Goal: Check status: Check status

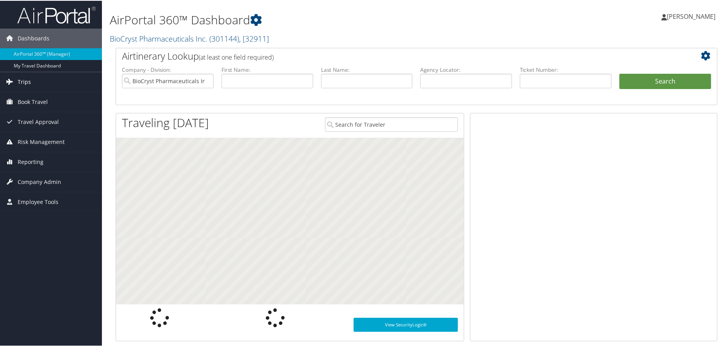
click at [26, 83] on span "Trips" at bounding box center [24, 81] width 13 height 20
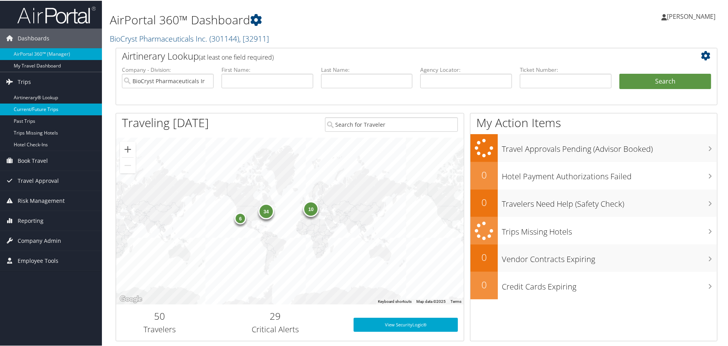
click at [44, 110] on link "Current/Future Trips" at bounding box center [51, 109] width 102 height 12
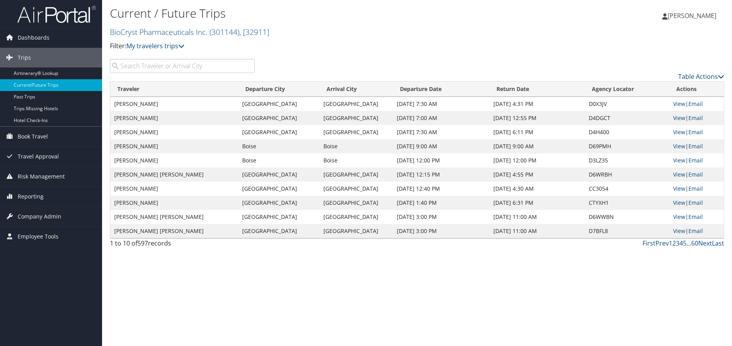
click at [237, 64] on input "search" at bounding box center [182, 66] width 145 height 14
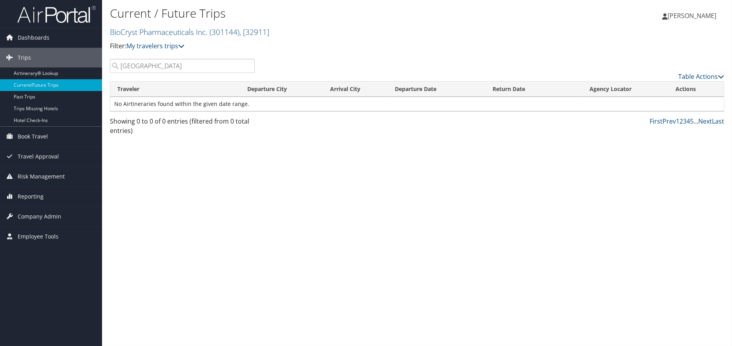
click at [143, 66] on input "[GEOGRAPHIC_DATA]" at bounding box center [182, 66] width 145 height 14
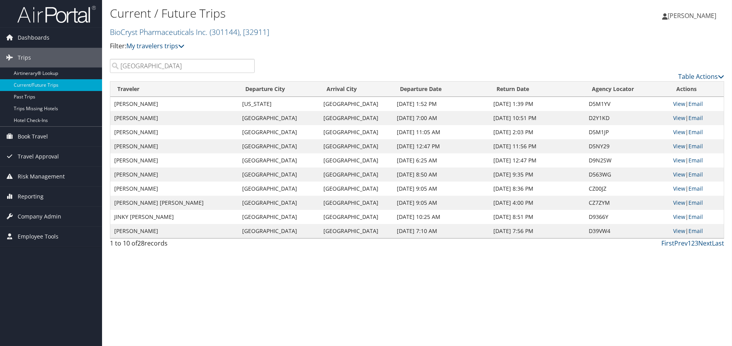
type input "[GEOGRAPHIC_DATA]"
click at [144, 161] on td "[PERSON_NAME]" at bounding box center [174, 160] width 128 height 14
click at [705, 243] on link "Next" at bounding box center [705, 243] width 14 height 9
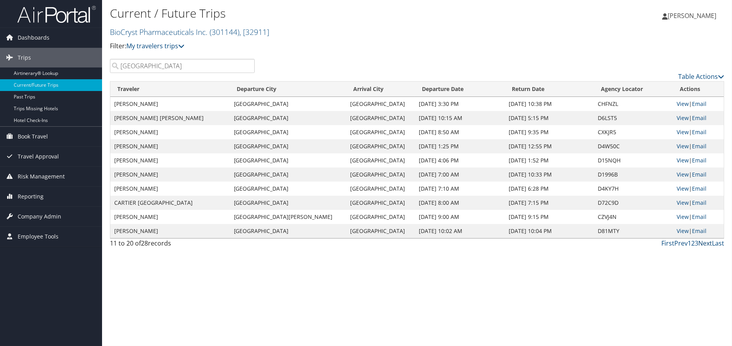
click at [706, 244] on link "Next" at bounding box center [705, 243] width 14 height 9
